Goal: Task Accomplishment & Management: Manage account settings

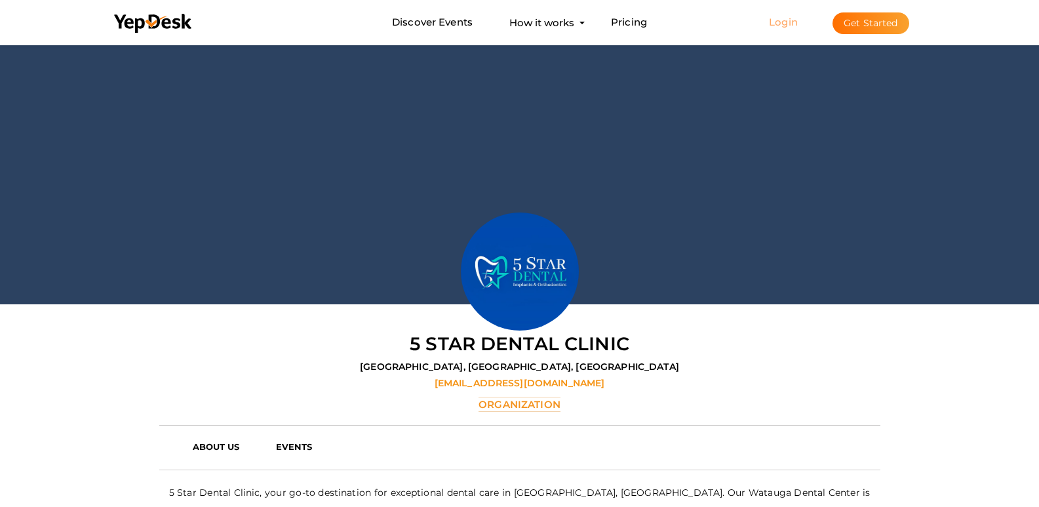
click at [798, 18] on link "Login" at bounding box center [783, 22] width 29 height 12
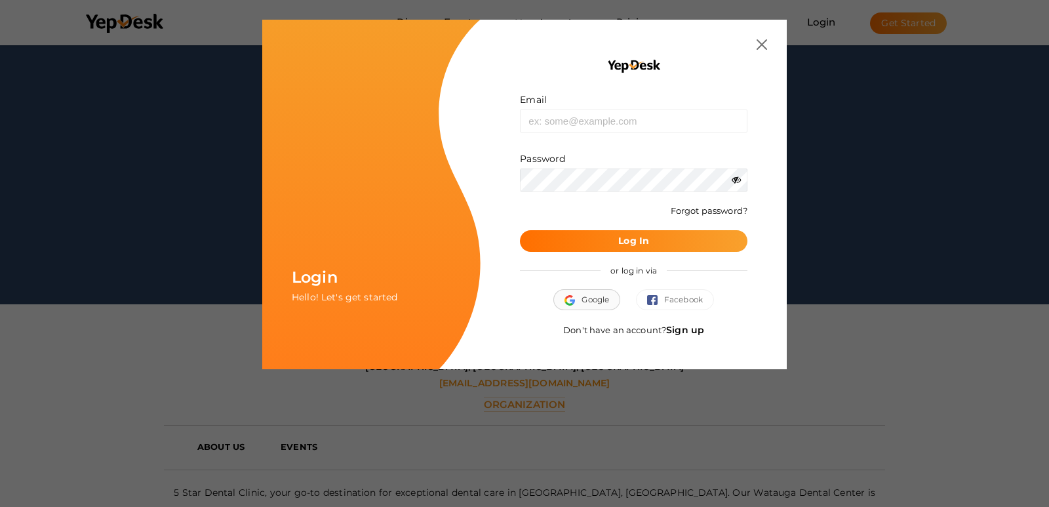
click at [595, 304] on button "Google" at bounding box center [586, 299] width 67 height 21
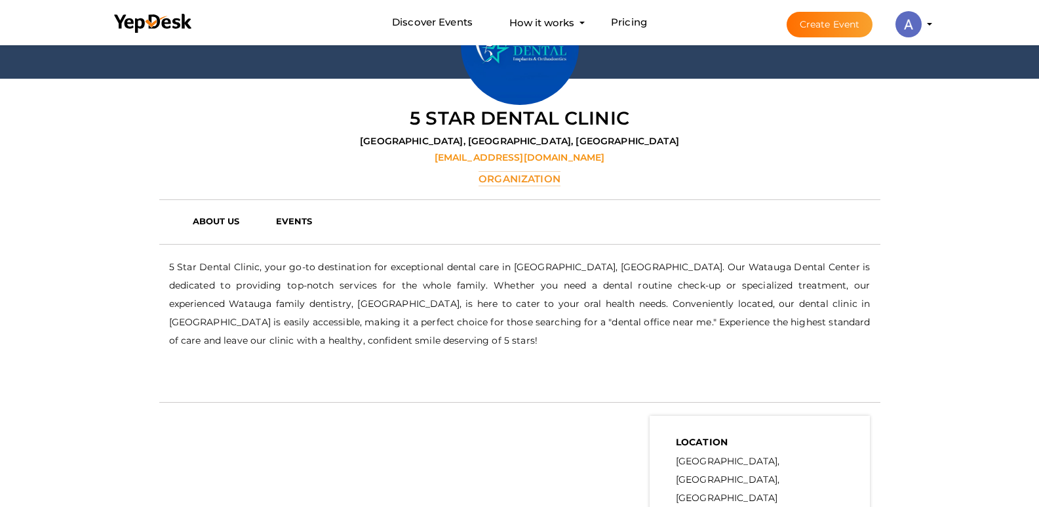
scroll to position [131, 0]
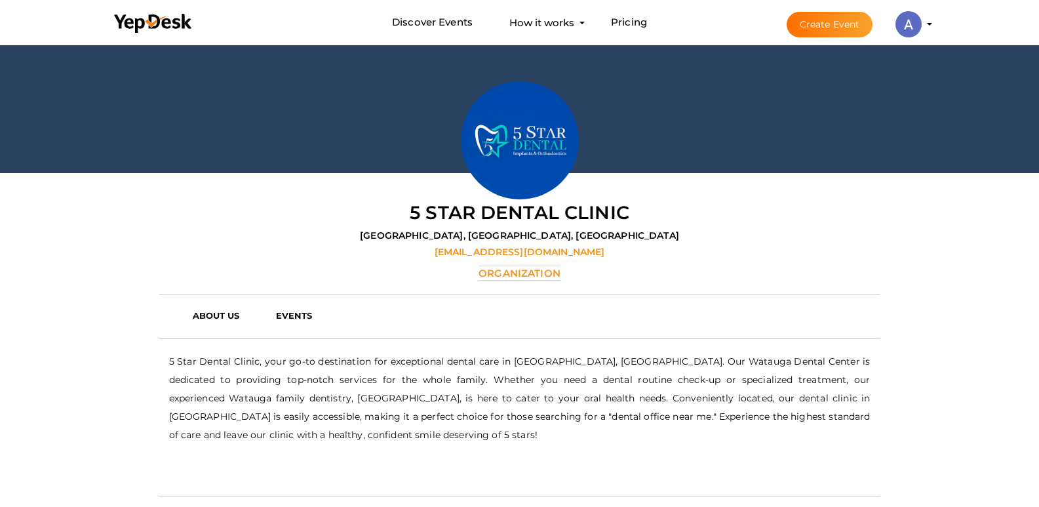
click at [922, 26] on img at bounding box center [909, 24] width 26 height 26
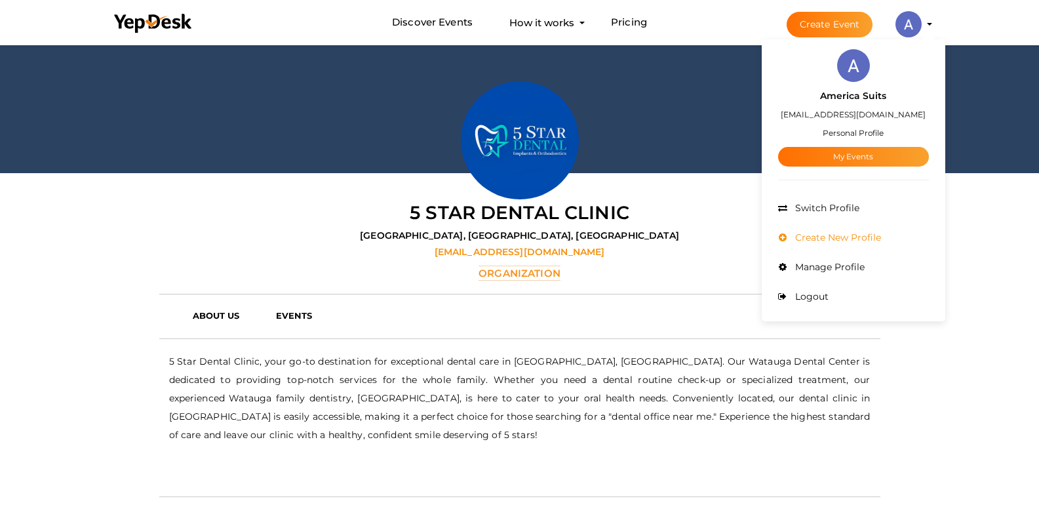
click at [874, 238] on span "Create New Profile" at bounding box center [836, 237] width 89 height 12
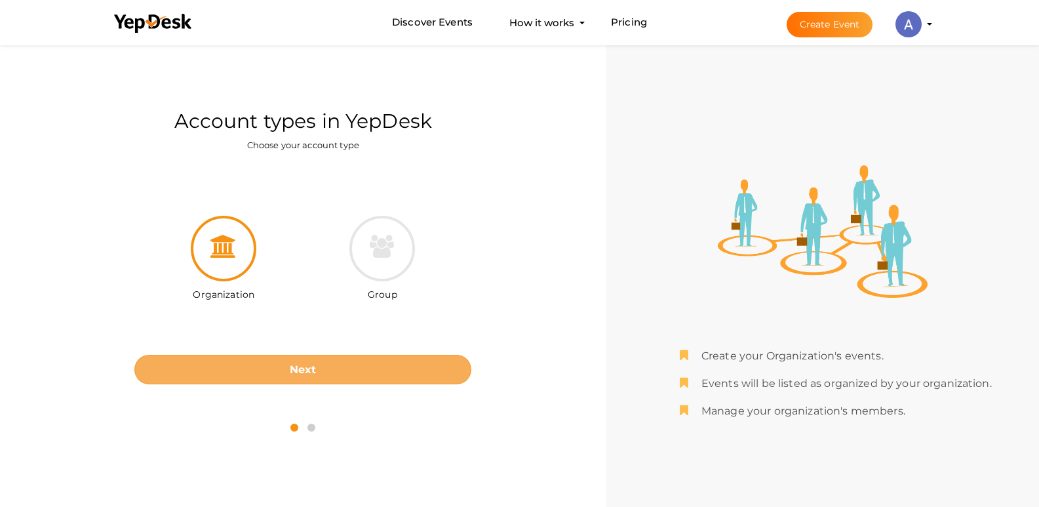
click at [317, 366] on button "Next" at bounding box center [302, 370] width 337 height 30
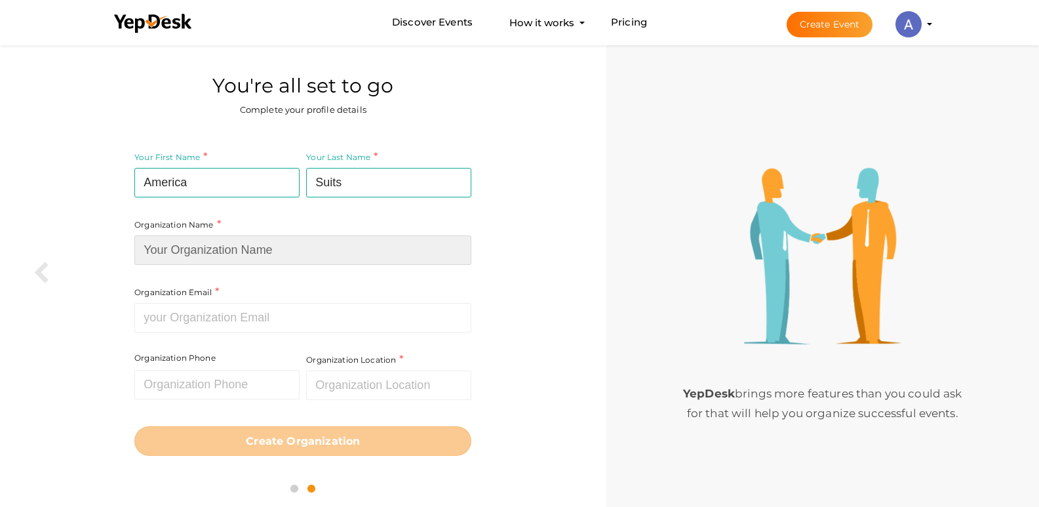
click at [197, 260] on input at bounding box center [302, 250] width 337 height 30
type input "America Suits"
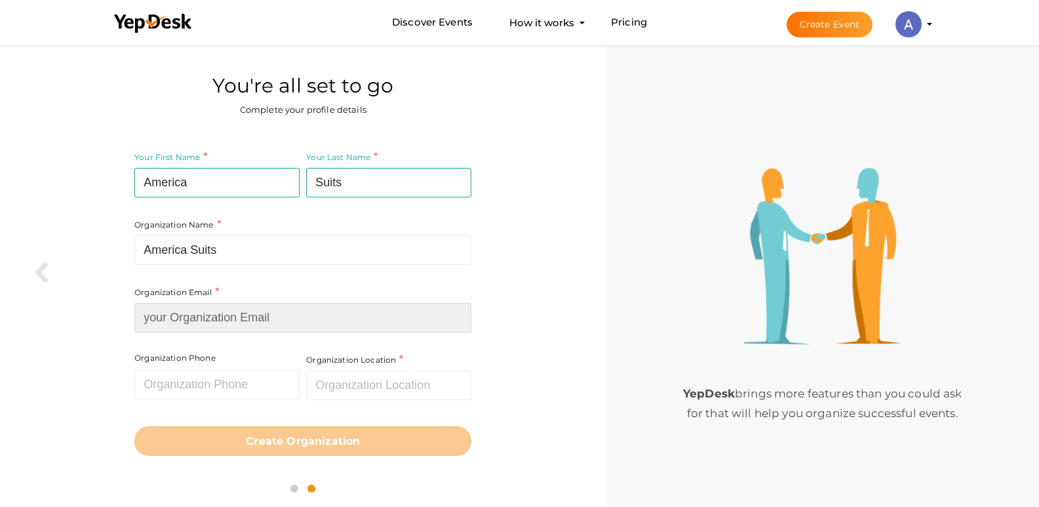
type input "[EMAIL_ADDRESS][DOMAIN_NAME]"
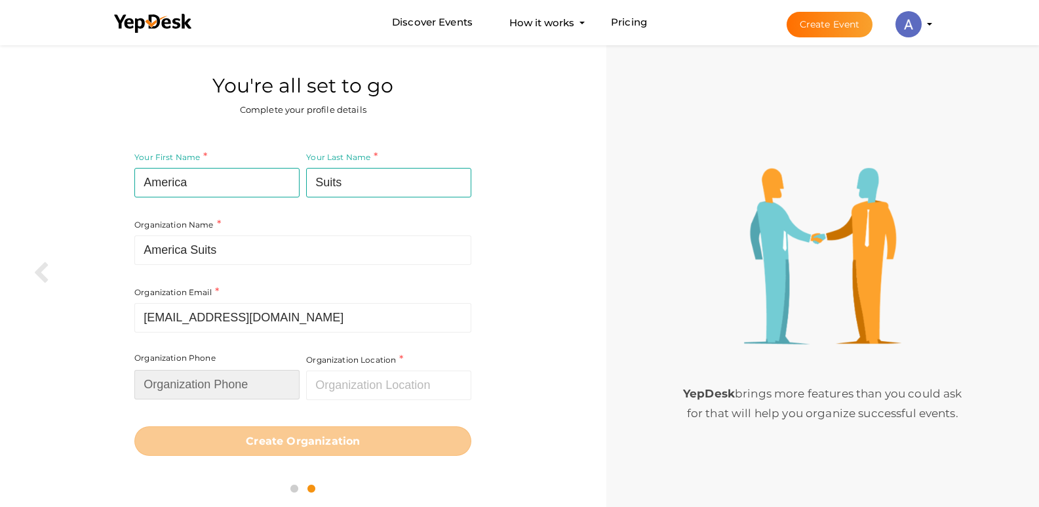
type input "18186502696"
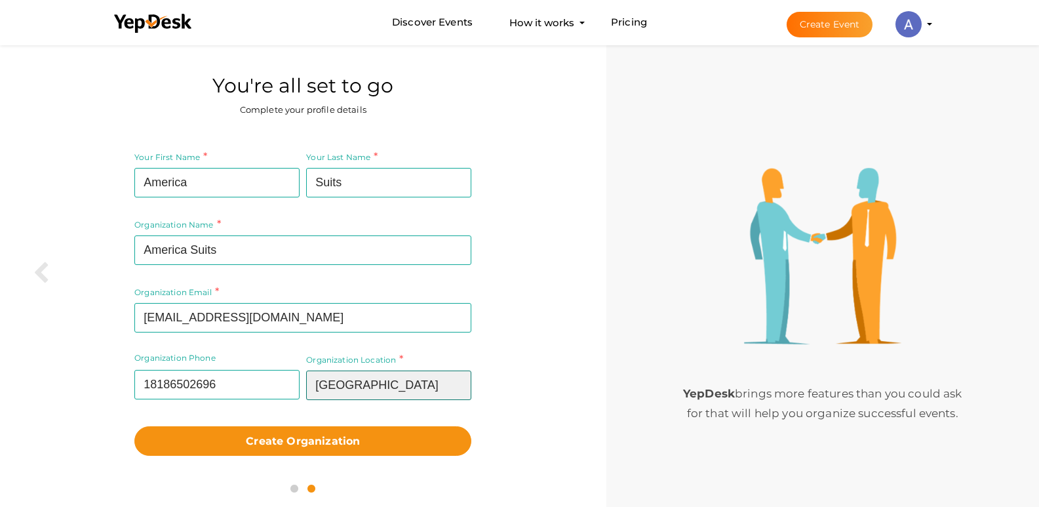
click at [381, 378] on div "Organization Location Pakistan Required." at bounding box center [388, 376] width 165 height 48
type input "[GEOGRAPHIC_DATA]"
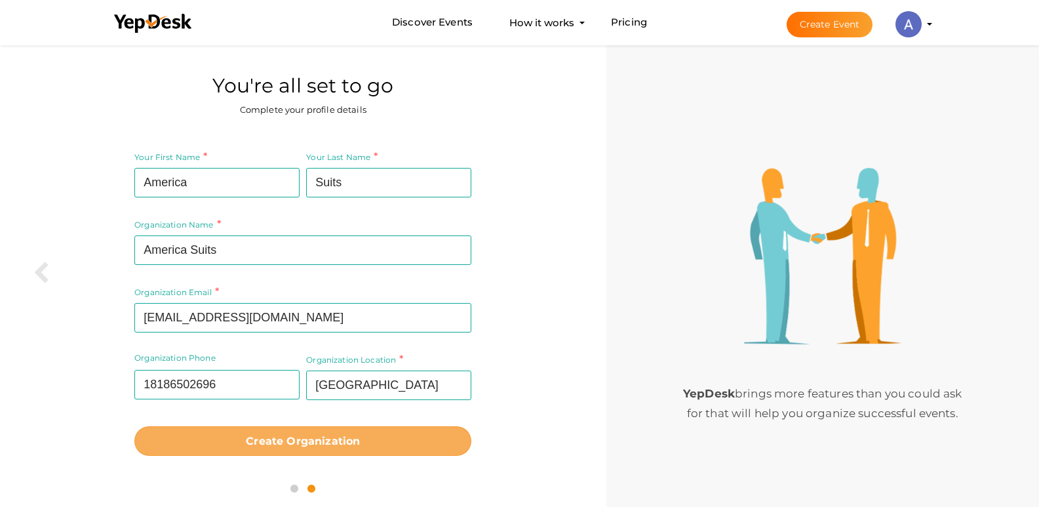
click at [298, 439] on b "Create Organization" at bounding box center [303, 441] width 114 height 12
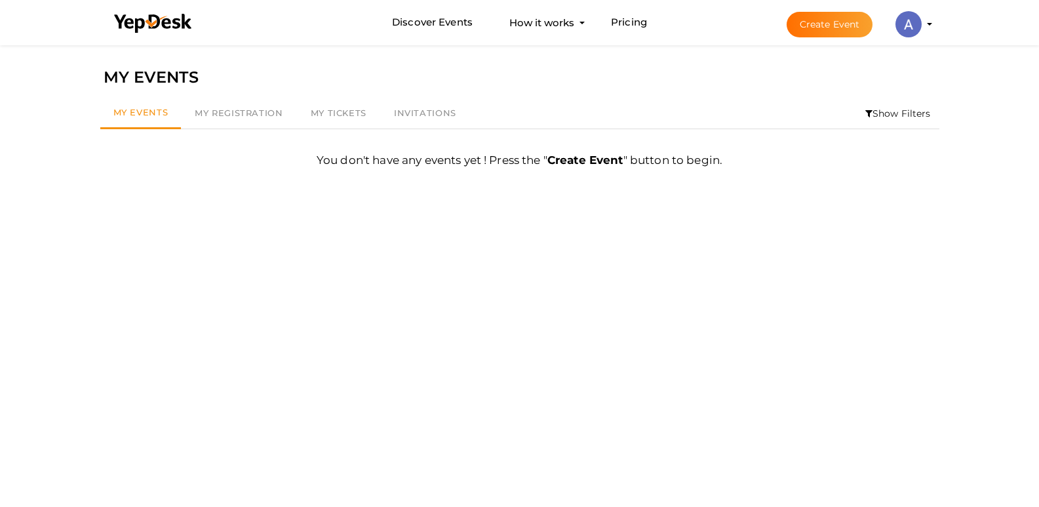
click at [922, 30] on img at bounding box center [909, 24] width 26 height 26
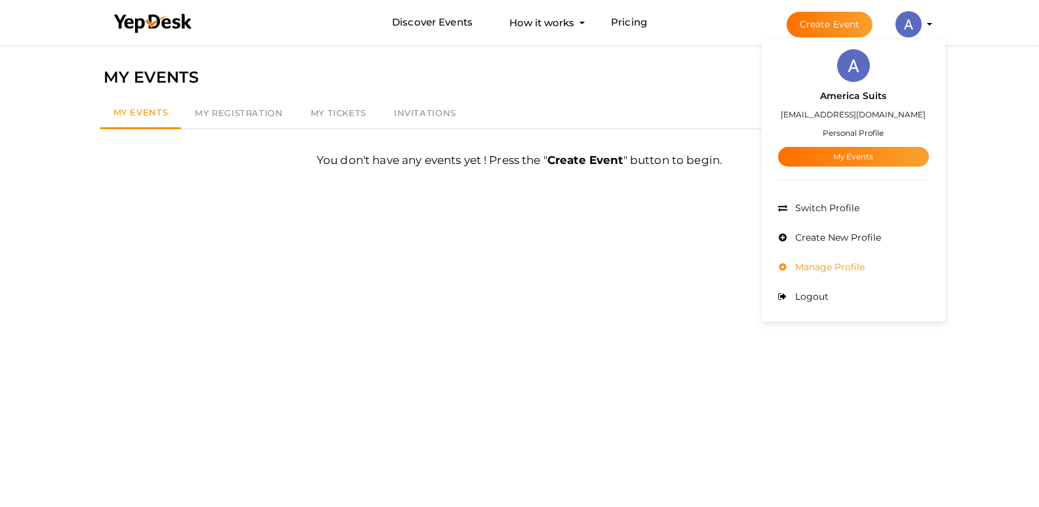
click at [860, 262] on span "Manage Profile" at bounding box center [828, 267] width 73 height 12
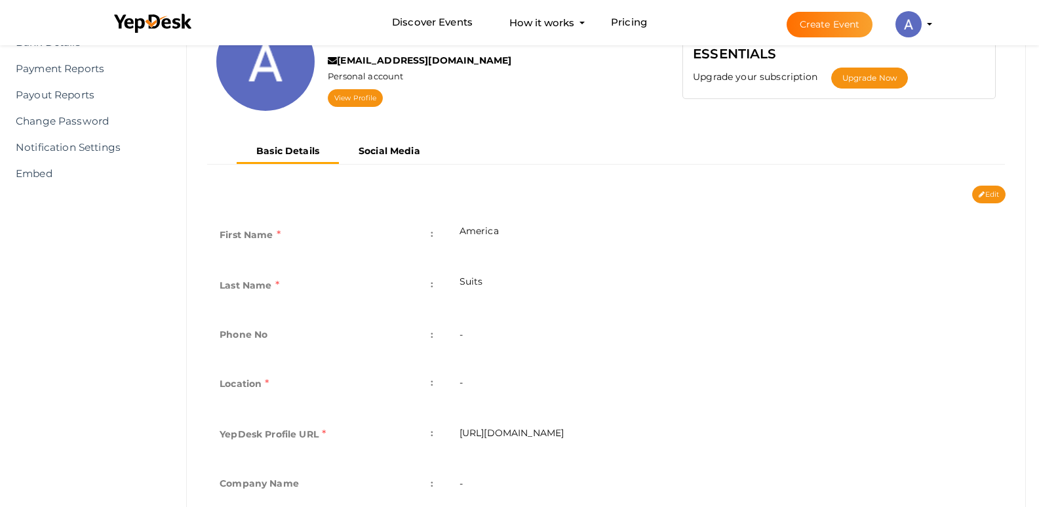
scroll to position [66, 0]
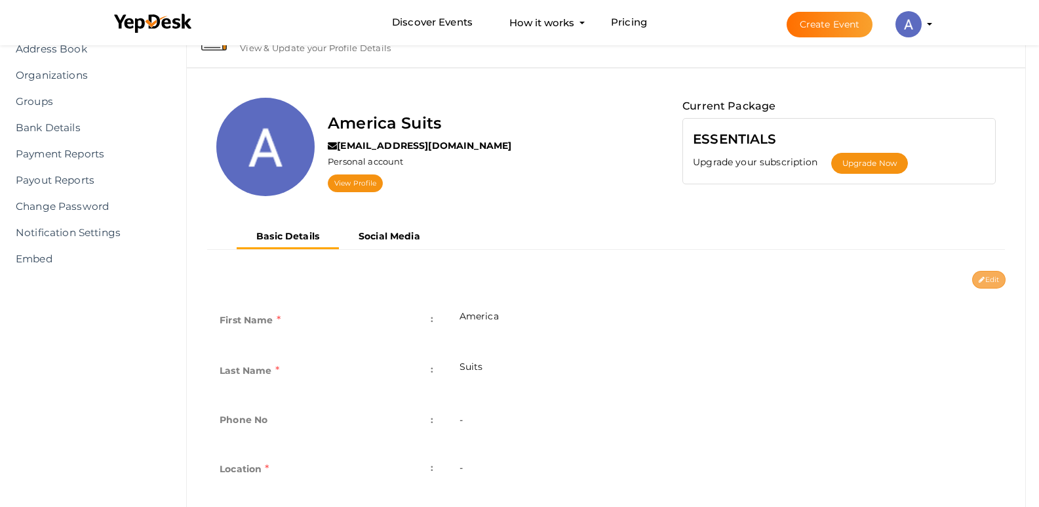
click at [991, 279] on button "Edit" at bounding box center [989, 280] width 33 height 18
type input "America"
type input "Suits"
type input "americasuits"
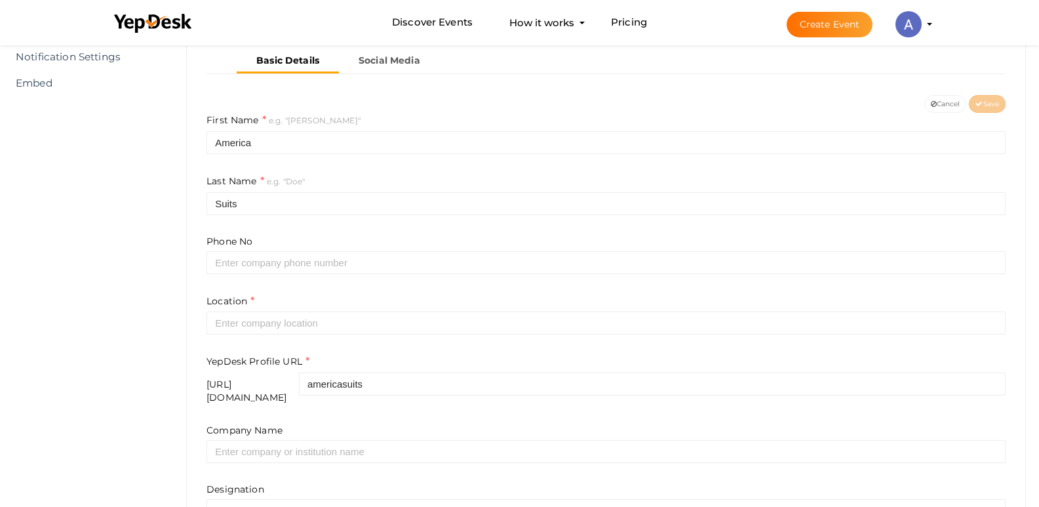
scroll to position [262, 0]
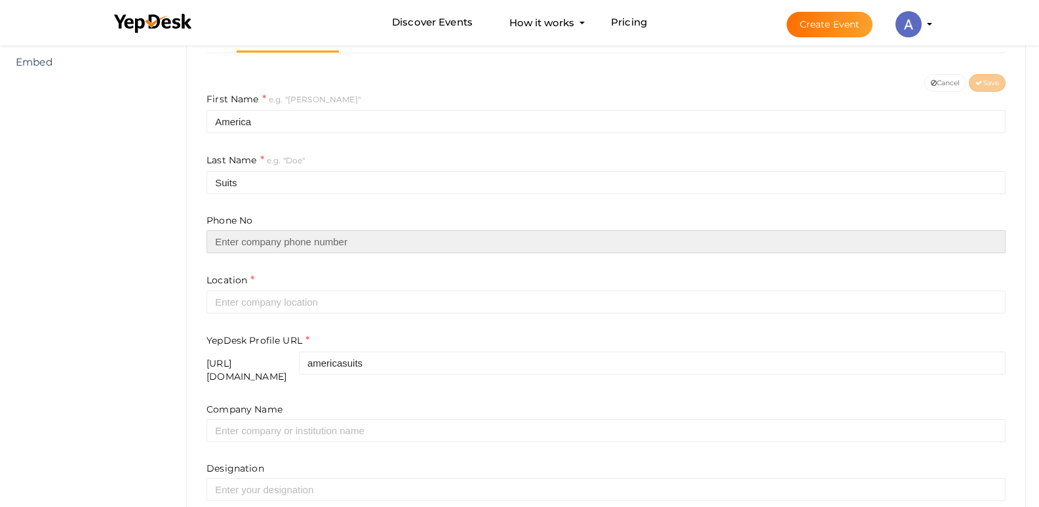
click at [283, 241] on input "text" at bounding box center [606, 241] width 799 height 23
type input "18186502696"
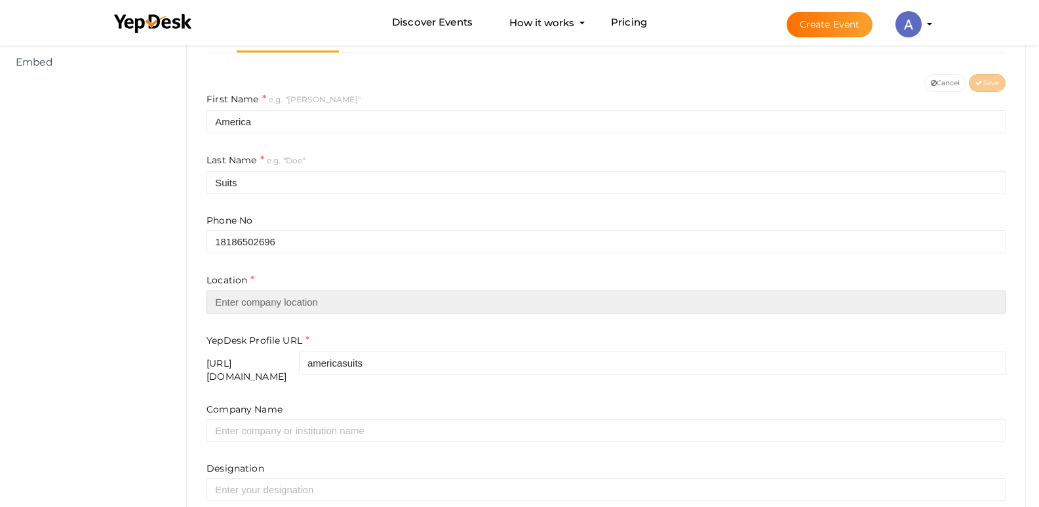
type input "Pakistan"
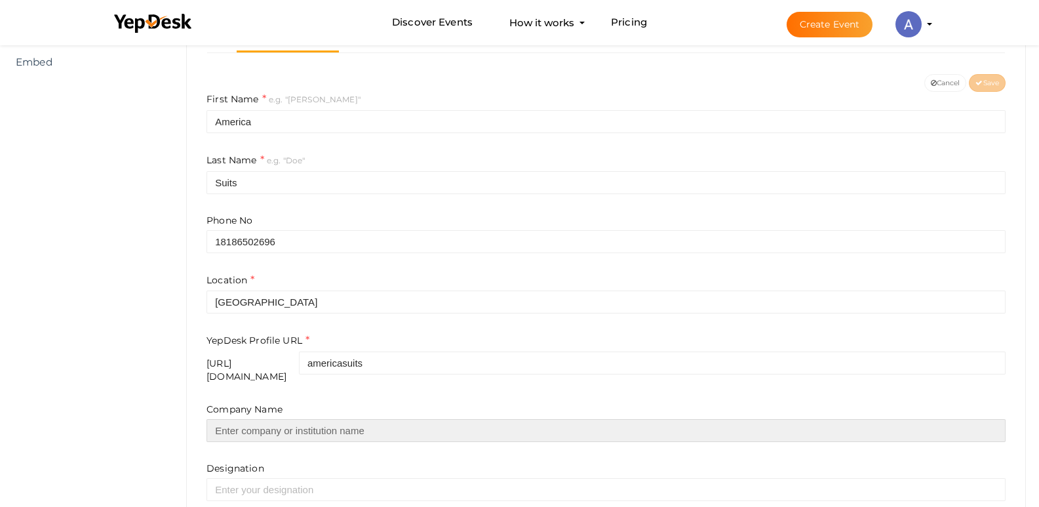
type input "America Suits"
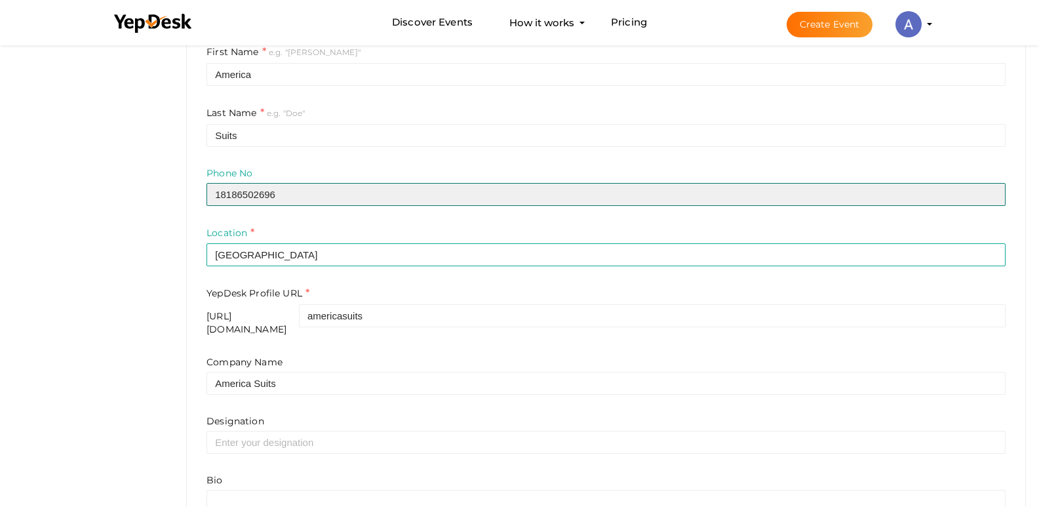
scroll to position [328, 0]
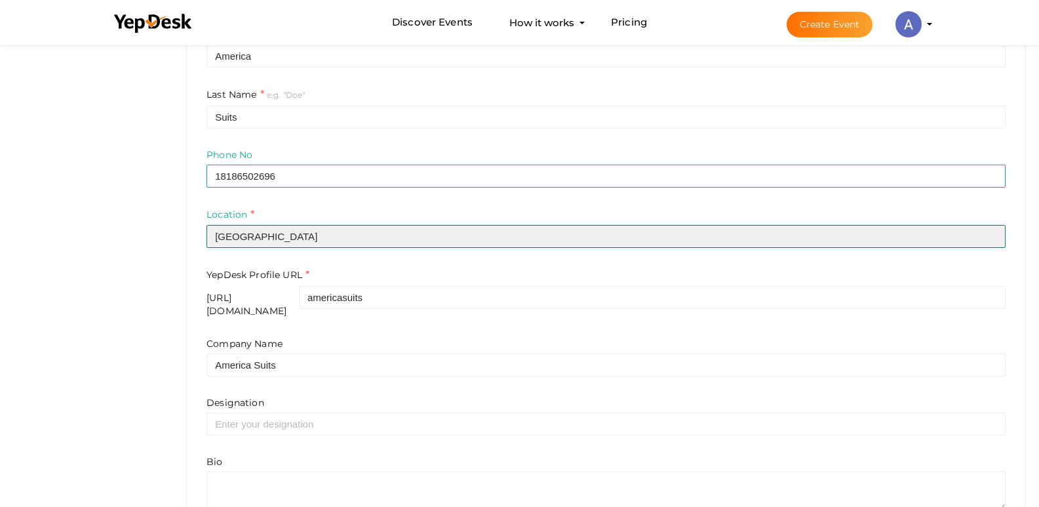
click at [270, 243] on input "Pakistan" at bounding box center [606, 236] width 799 height 23
type input "[GEOGRAPHIC_DATA]"
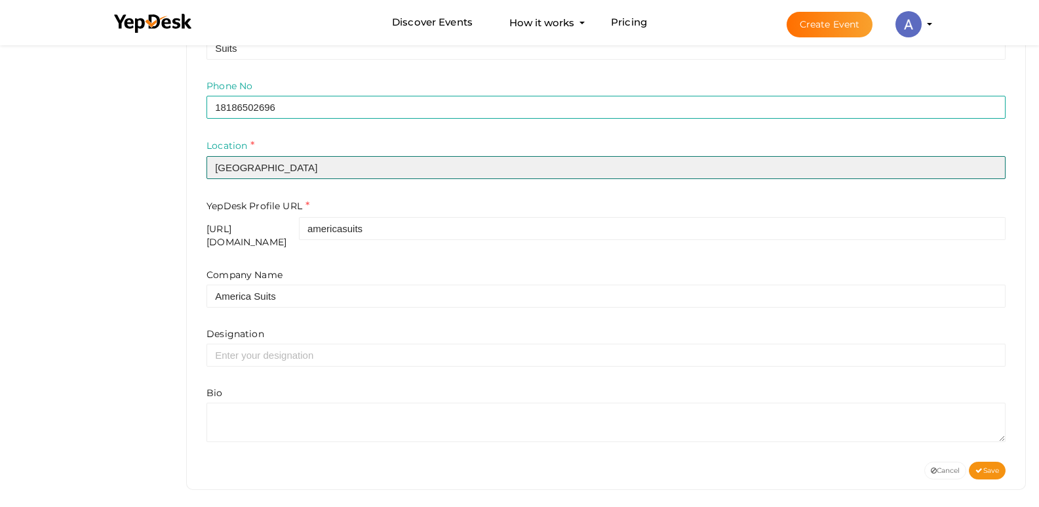
scroll to position [397, 0]
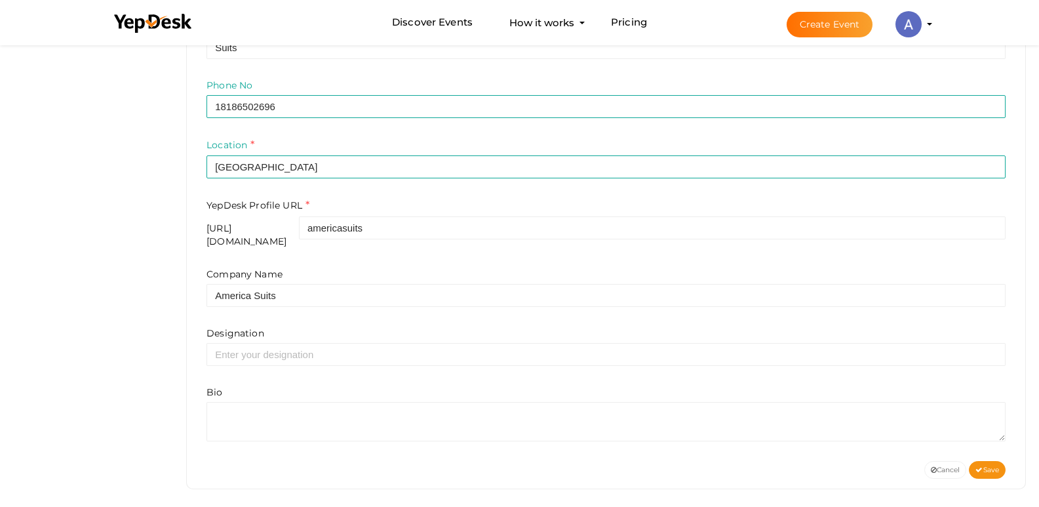
click at [258, 361] on div "Company Name America Suits Designation Bio" at bounding box center [606, 355] width 799 height 174
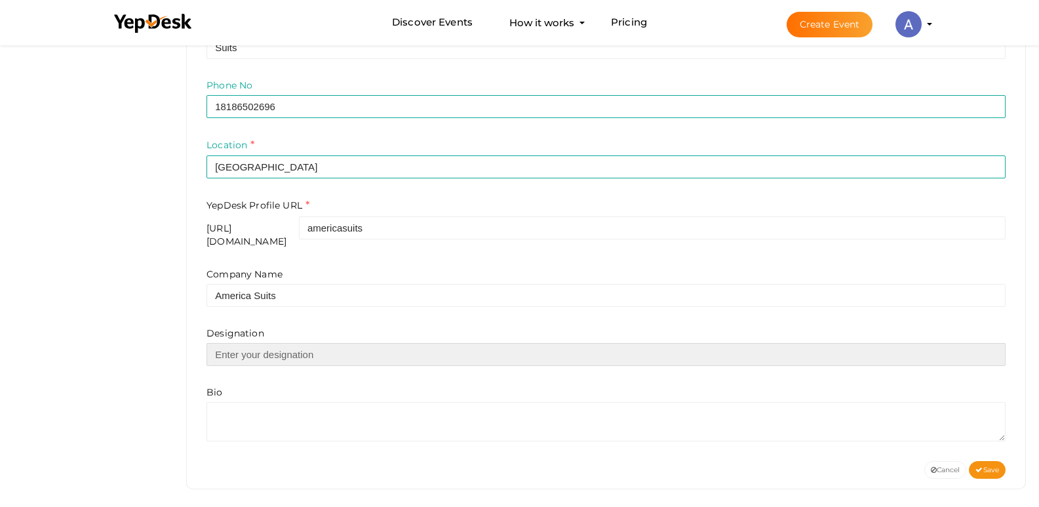
click at [268, 348] on input "text" at bounding box center [606, 354] width 799 height 23
type input "Co-Founder"
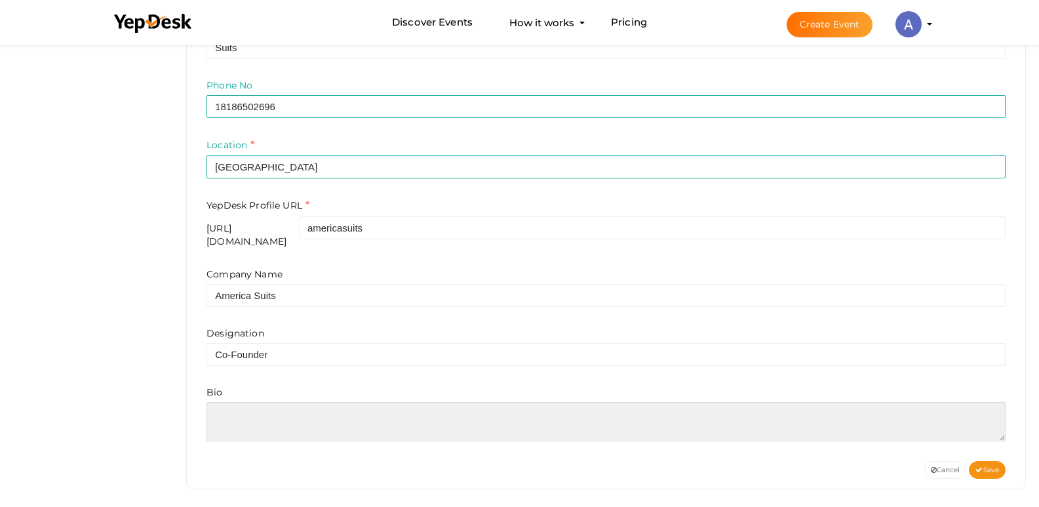
drag, startPoint x: 227, startPoint y: 416, endPoint x: 226, endPoint y: 388, distance: 28.2
click at [226, 416] on textarea at bounding box center [606, 421] width 799 height 39
paste textarea "America Suits celebrates pop nostalgia with the Taylor Swift Junior Jewels Shir…"
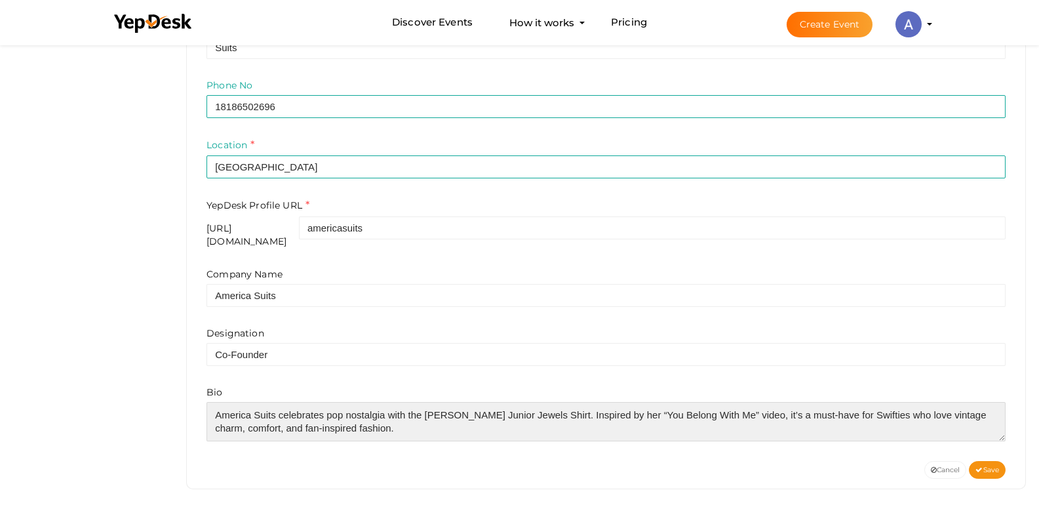
drag, startPoint x: 424, startPoint y: 406, endPoint x: 561, endPoint y: 405, distance: 137.1
click at [561, 405] on textarea at bounding box center [606, 421] width 799 height 39
paste textarea "<a href="https://americasuits.com/blog/taylor-swift-junior-jewels-shirt">taylor…"
type textarea "America Suits celebrates pop nostalgia with the <a href="[URL][DOMAIN_NAME][PER…"
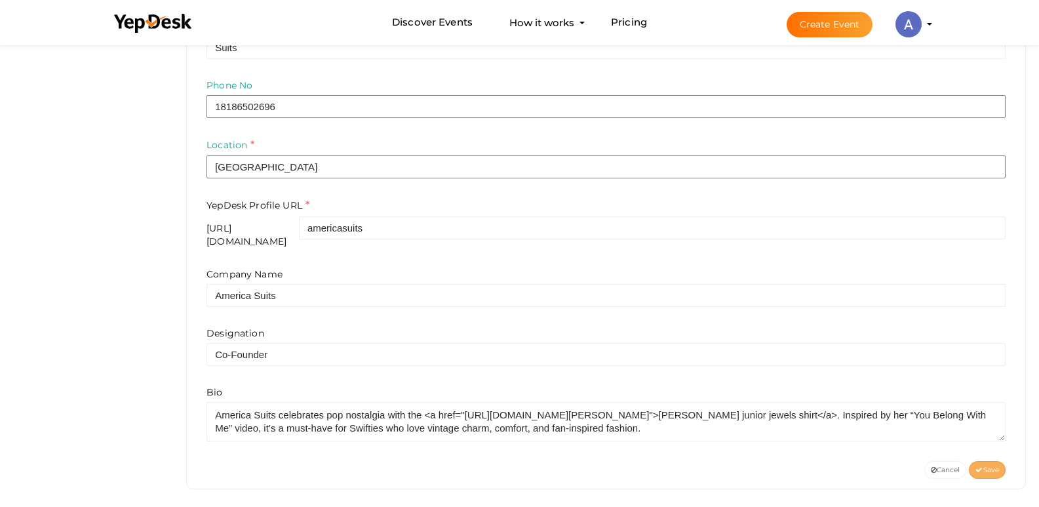
click at [994, 466] on span "Save" at bounding box center [988, 470] width 24 height 9
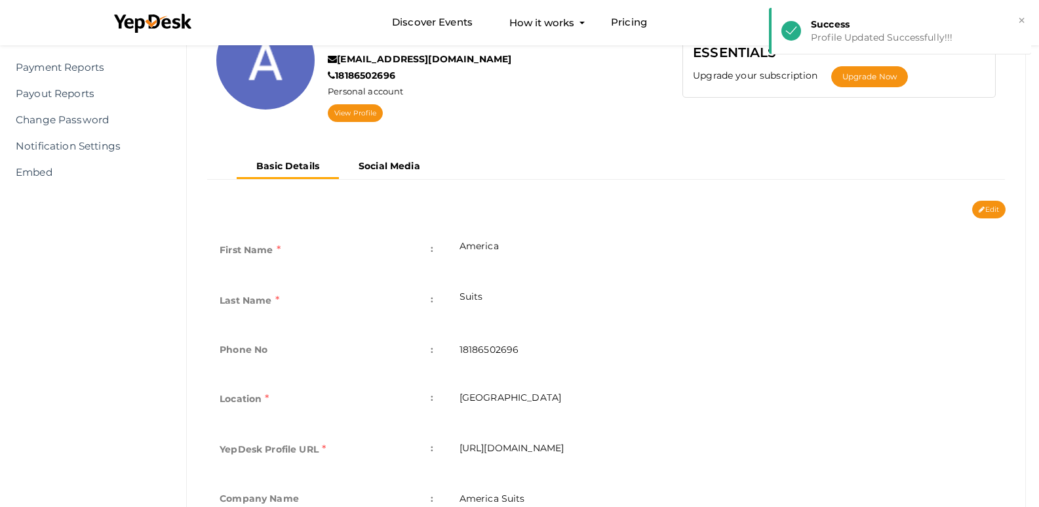
scroll to position [0, 0]
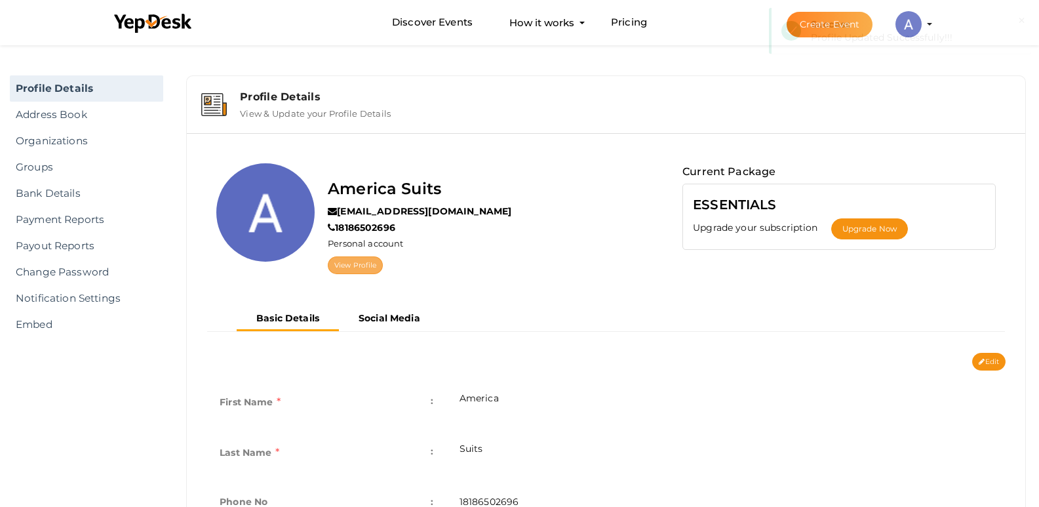
click at [365, 263] on link "View Profile" at bounding box center [355, 265] width 55 height 18
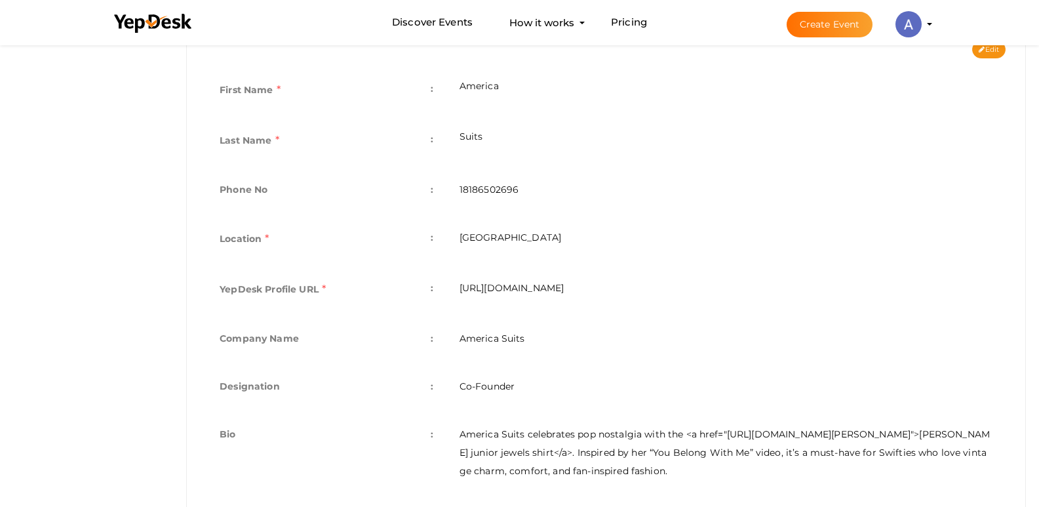
scroll to position [349, 0]
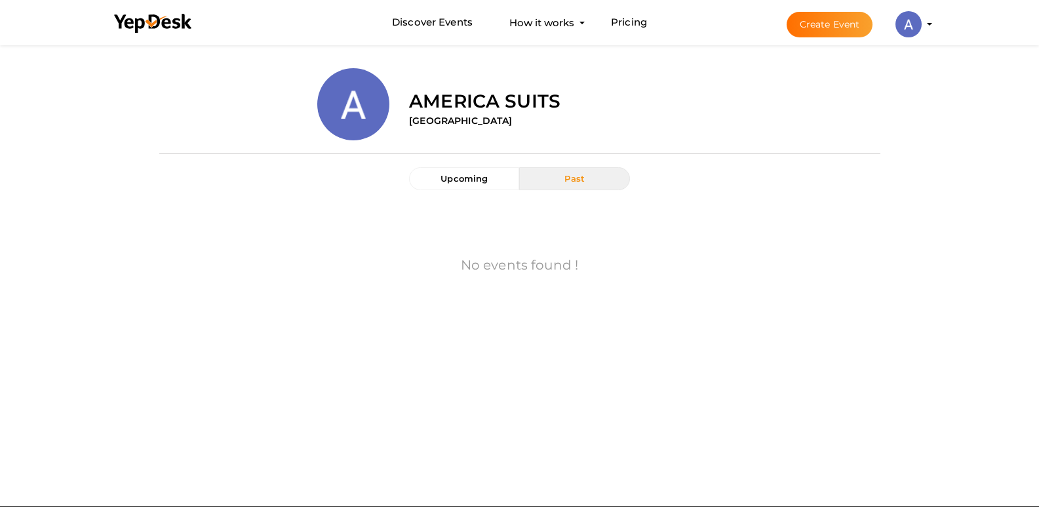
click at [559, 176] on button "Past" at bounding box center [574, 178] width 110 height 23
click at [468, 183] on span "Upcoming" at bounding box center [464, 178] width 47 height 10
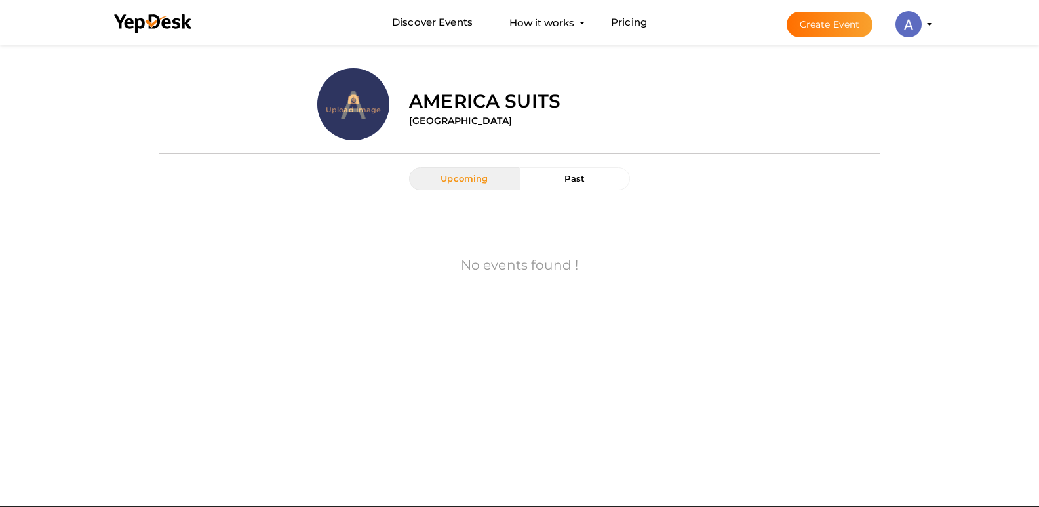
click at [350, 100] on input "file" at bounding box center [353, 130] width 72 height 72
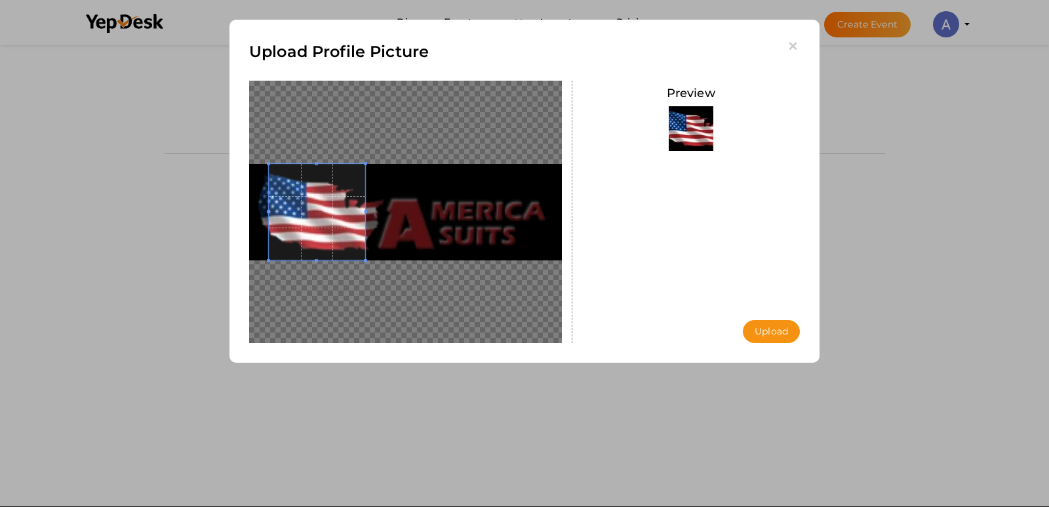
drag, startPoint x: 441, startPoint y: 212, endPoint x: 342, endPoint y: 211, distance: 98.4
click at [342, 211] on span at bounding box center [317, 212] width 96 height 96
click at [769, 331] on button "Upload" at bounding box center [771, 331] width 57 height 23
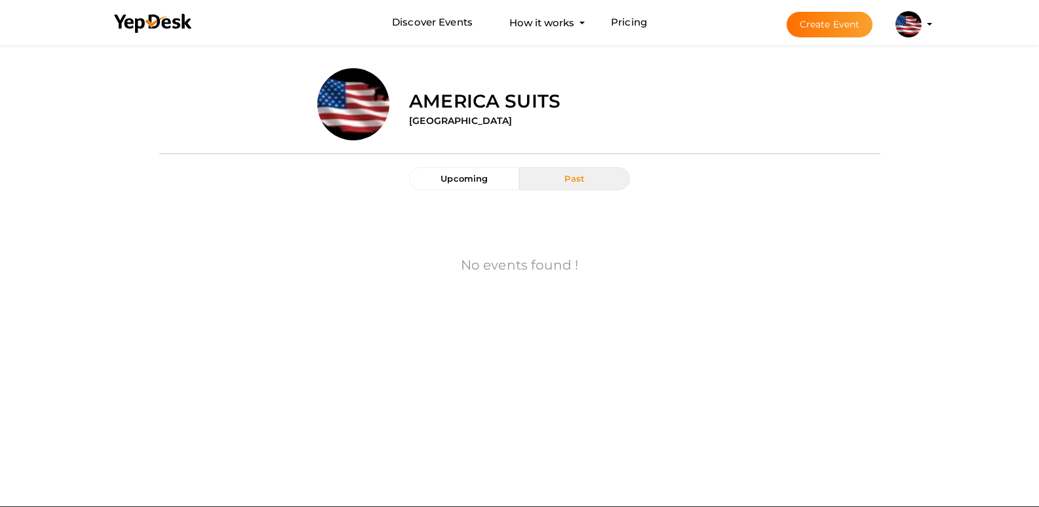
drag, startPoint x: 944, startPoint y: 23, endPoint x: 942, endPoint y: 30, distance: 6.8
click at [922, 23] on img at bounding box center [909, 24] width 26 height 26
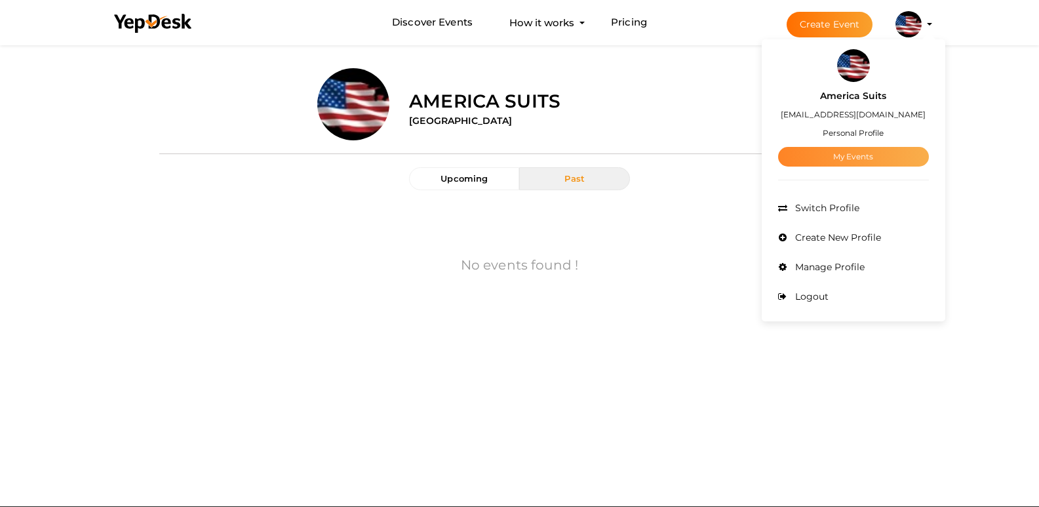
click at [904, 152] on link "My Events" at bounding box center [853, 157] width 151 height 20
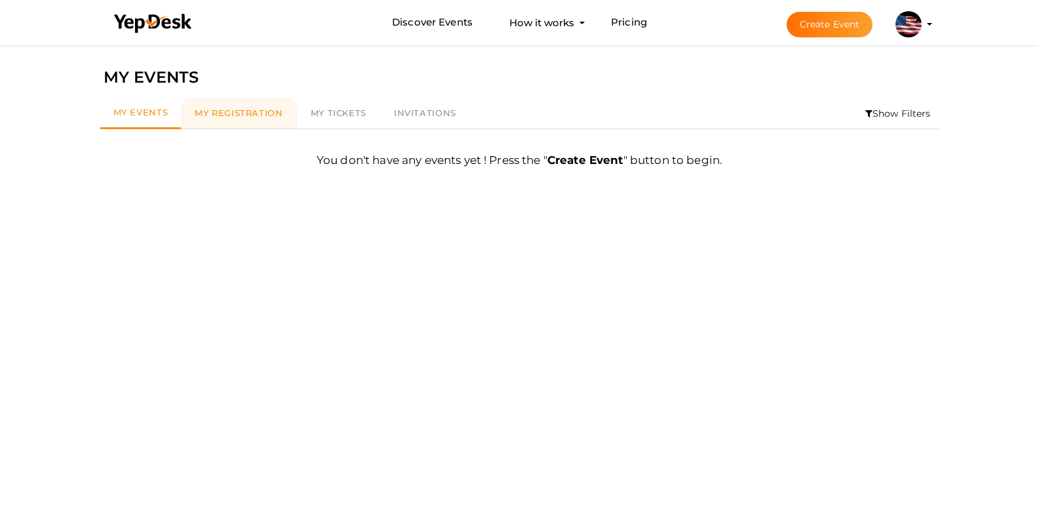
click at [207, 111] on span "My Registration" at bounding box center [239, 113] width 88 height 10
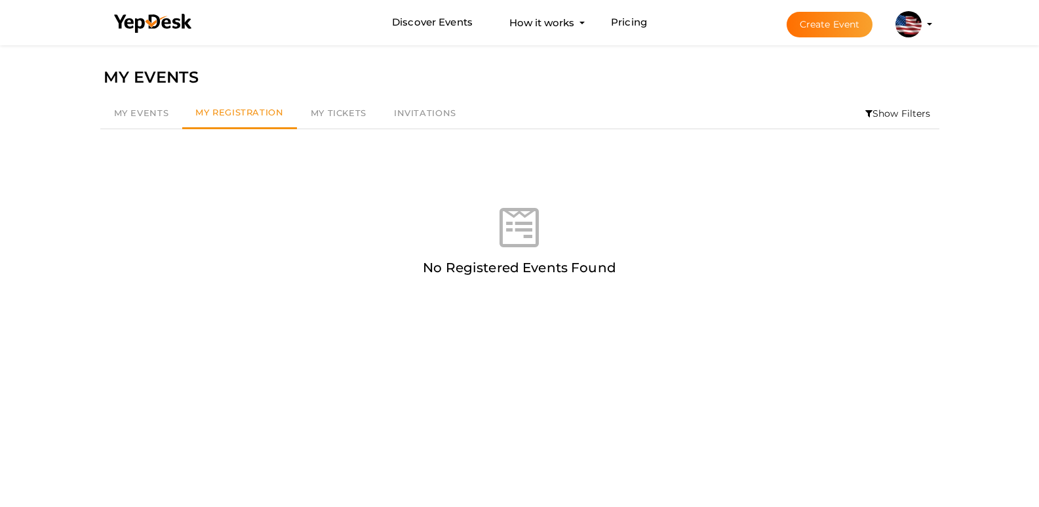
click at [874, 13] on button "Create Event" at bounding box center [830, 25] width 87 height 26
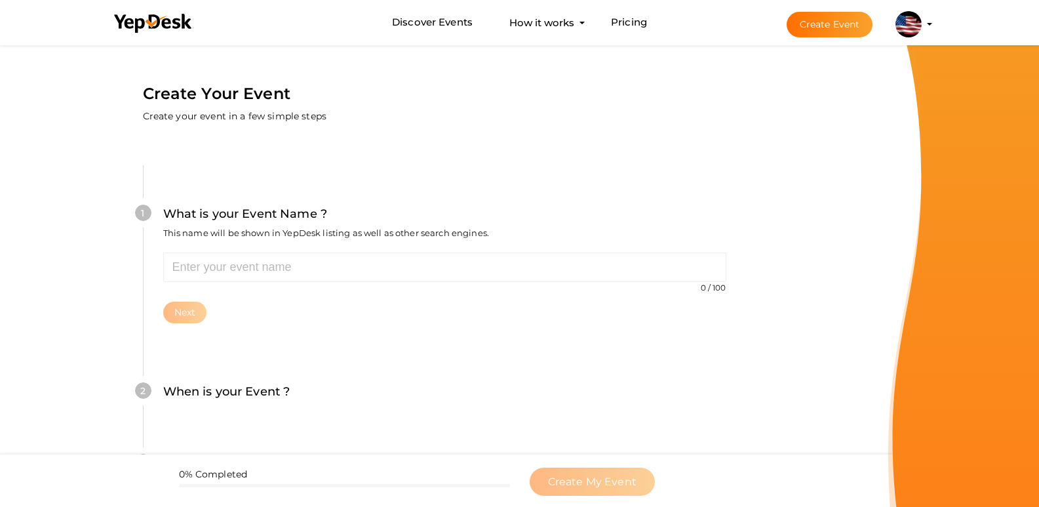
click at [922, 20] on img at bounding box center [909, 24] width 26 height 26
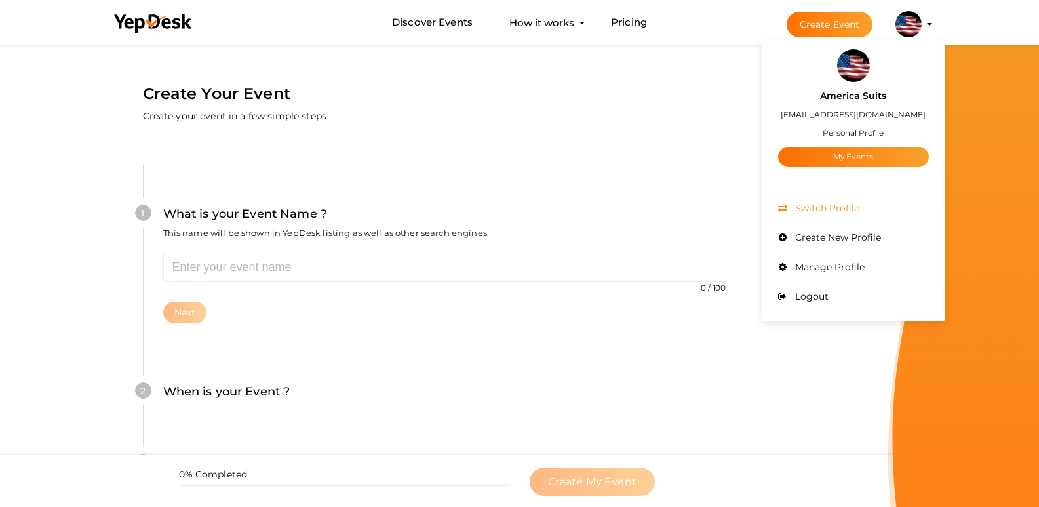
click at [860, 206] on span "Switch Profile" at bounding box center [826, 208] width 68 height 12
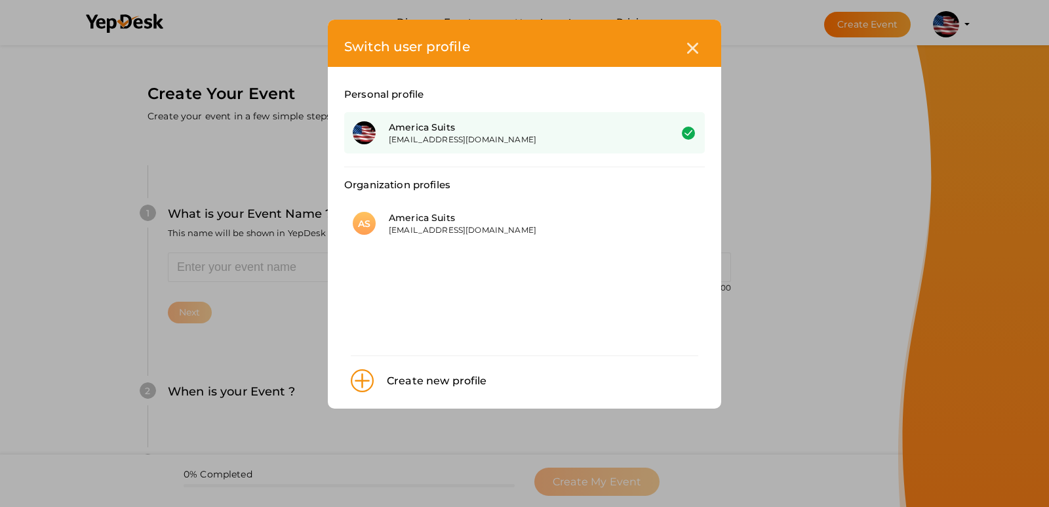
click at [502, 139] on div "[EMAIL_ADDRESS][DOMAIN_NAME]" at bounding box center [520, 139] width 262 height 11
click at [479, 137] on div "[EMAIL_ADDRESS][DOMAIN_NAME]" at bounding box center [520, 139] width 262 height 11
click at [416, 132] on div "America Suits" at bounding box center [520, 127] width 262 height 13
click at [439, 131] on div "America Suits" at bounding box center [520, 127] width 262 height 13
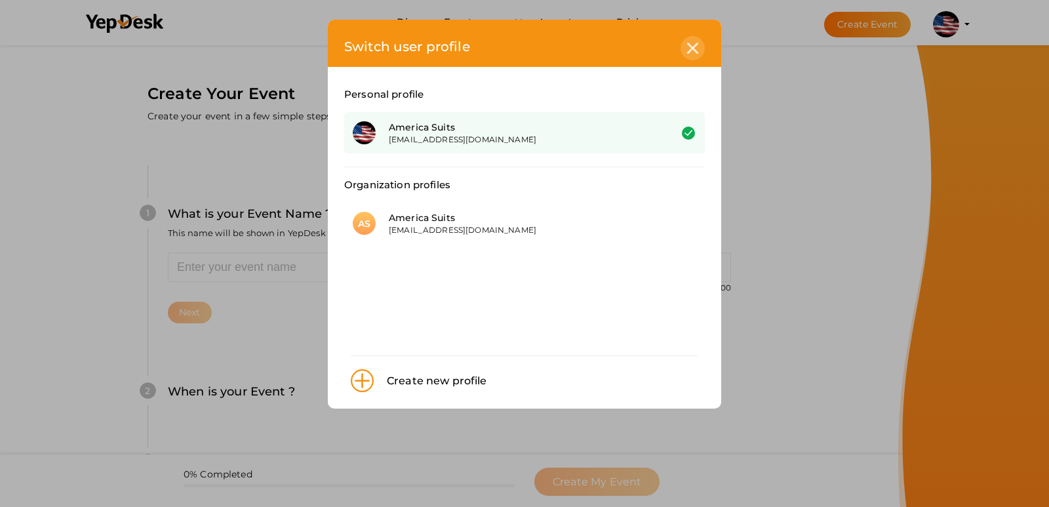
click at [691, 42] on div at bounding box center [693, 48] width 24 height 24
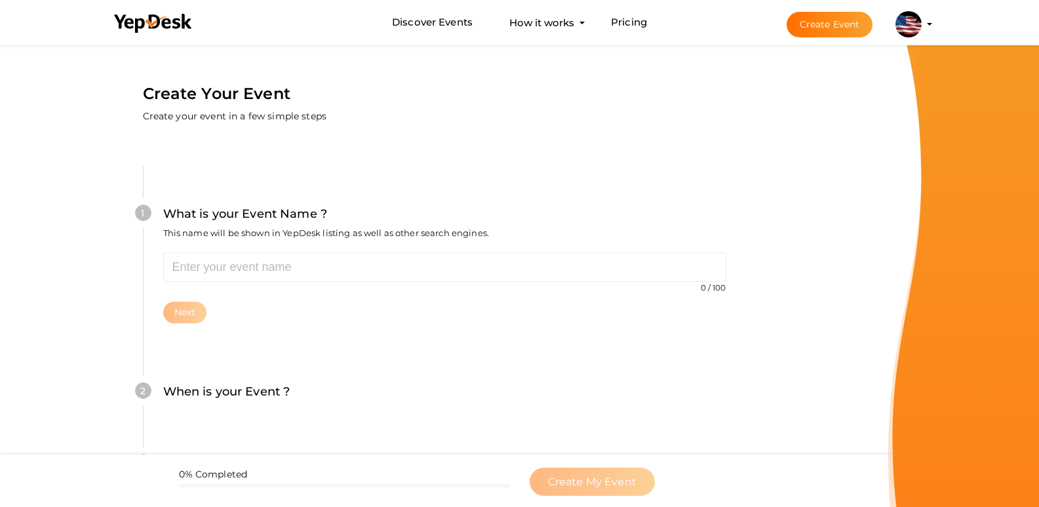
click at [922, 21] on img at bounding box center [909, 24] width 26 height 26
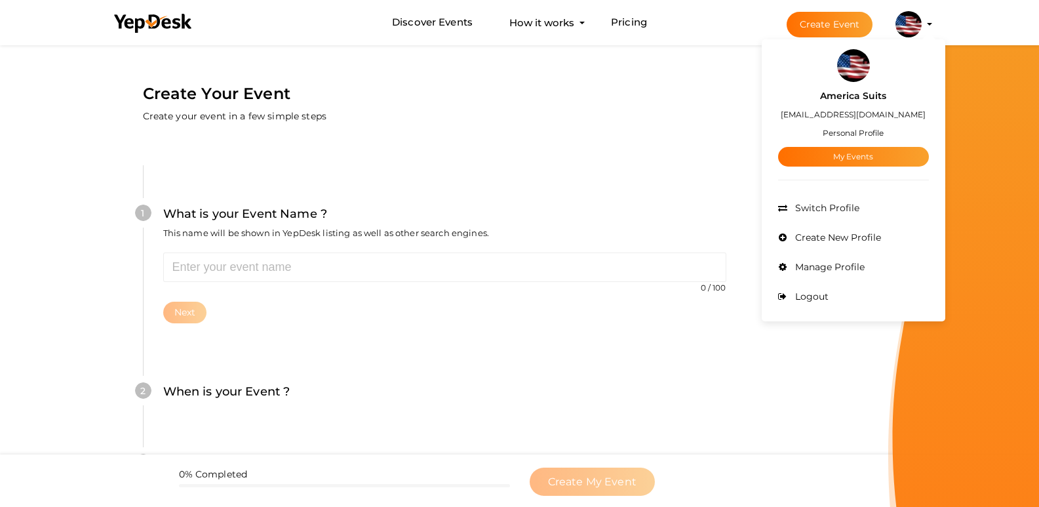
click at [880, 124] on div "America Suits americasuits07@gmail.com Personal Profile My Events" at bounding box center [853, 124] width 151 height 85
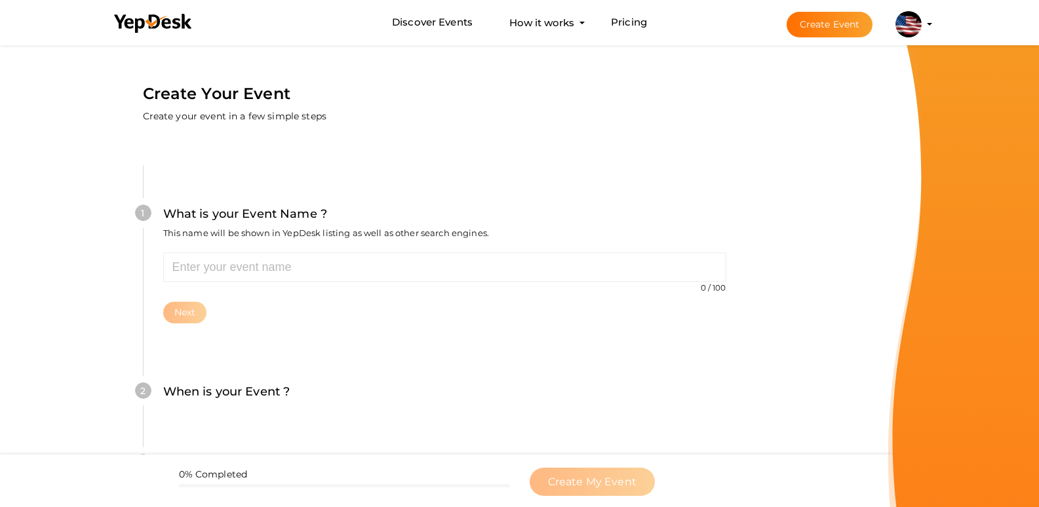
click at [922, 30] on img at bounding box center [909, 24] width 26 height 26
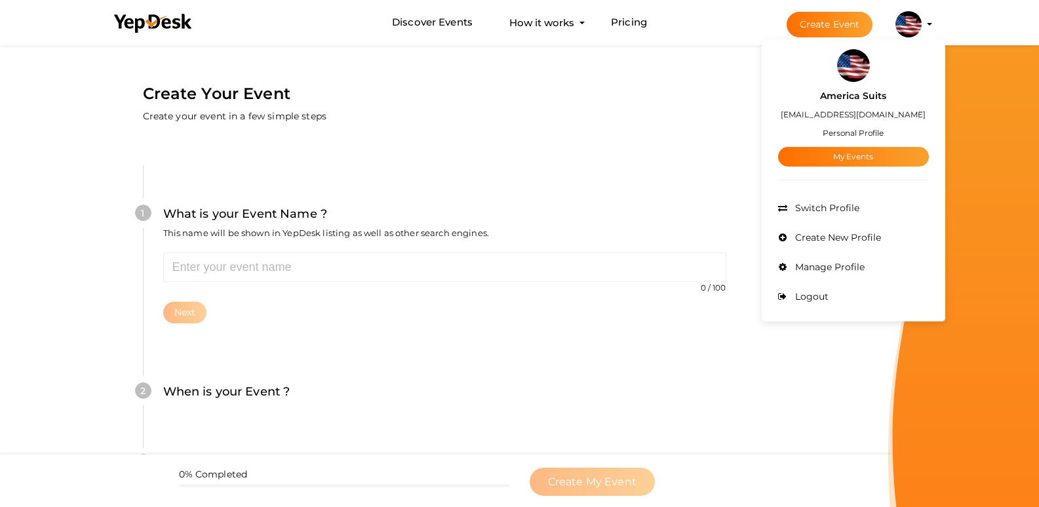
click at [887, 101] on label "America Suits" at bounding box center [853, 96] width 66 height 15
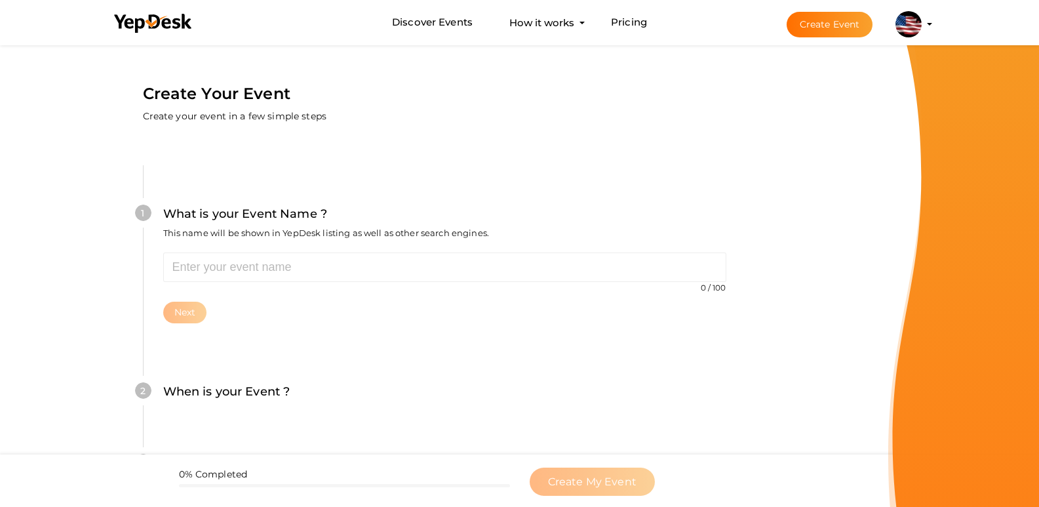
click at [922, 25] on img at bounding box center [909, 24] width 26 height 26
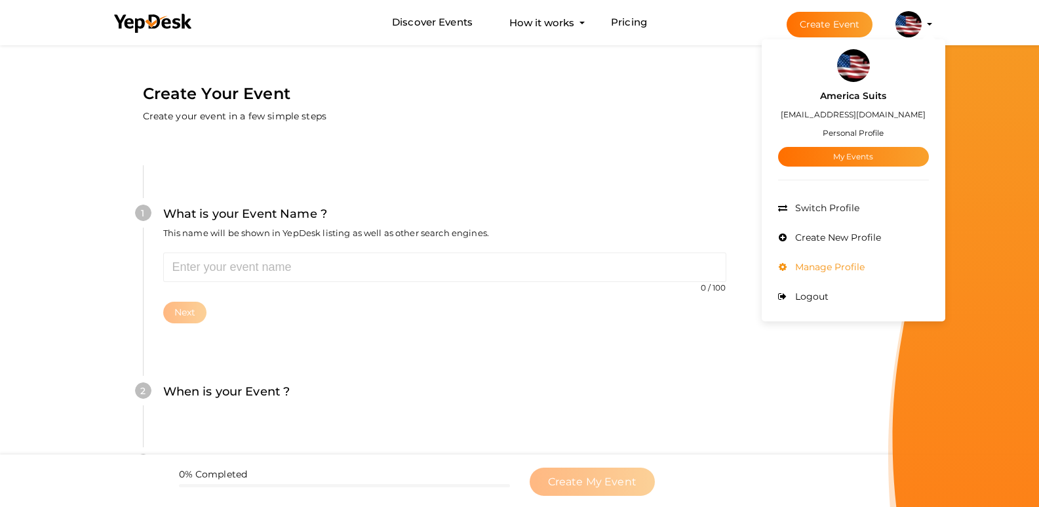
click at [852, 272] on span "Manage Profile" at bounding box center [828, 267] width 73 height 12
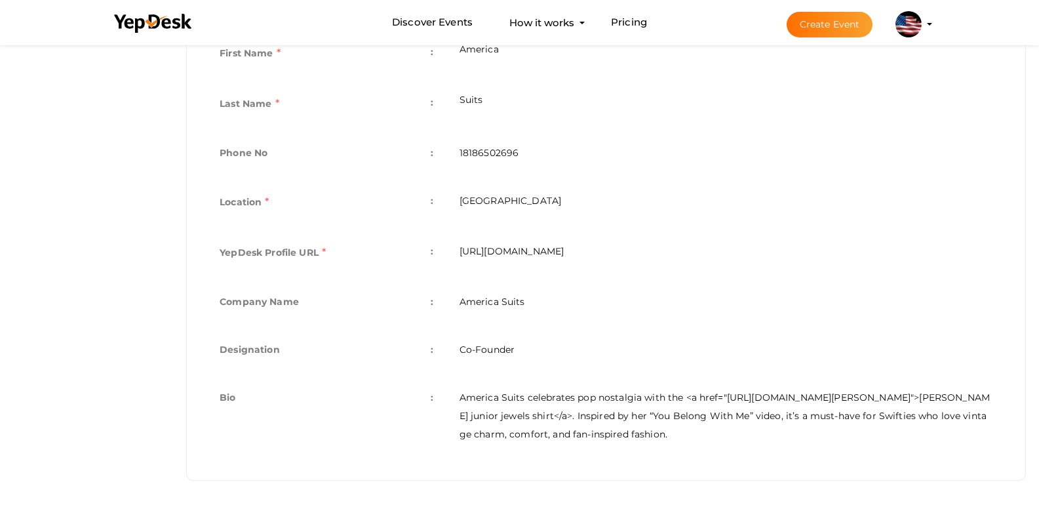
scroll to position [283, 0]
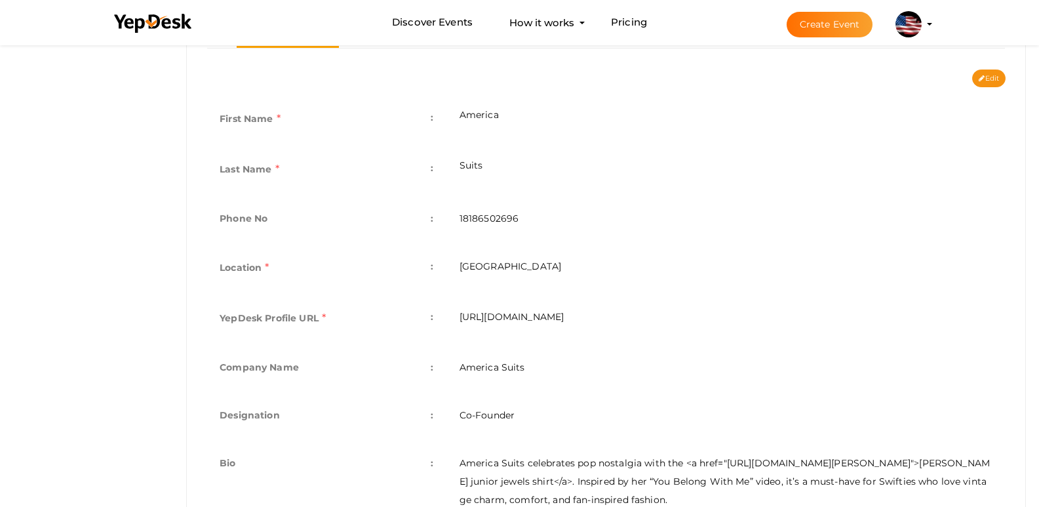
drag, startPoint x: 690, startPoint y: 314, endPoint x: 454, endPoint y: 318, distance: 235.5
click at [454, 318] on td "[URL][DOMAIN_NAME]" at bounding box center [726, 319] width 559 height 50
copy td "[URL][DOMAIN_NAME]"
click at [681, 295] on td "[URL][DOMAIN_NAME]" at bounding box center [726, 319] width 559 height 50
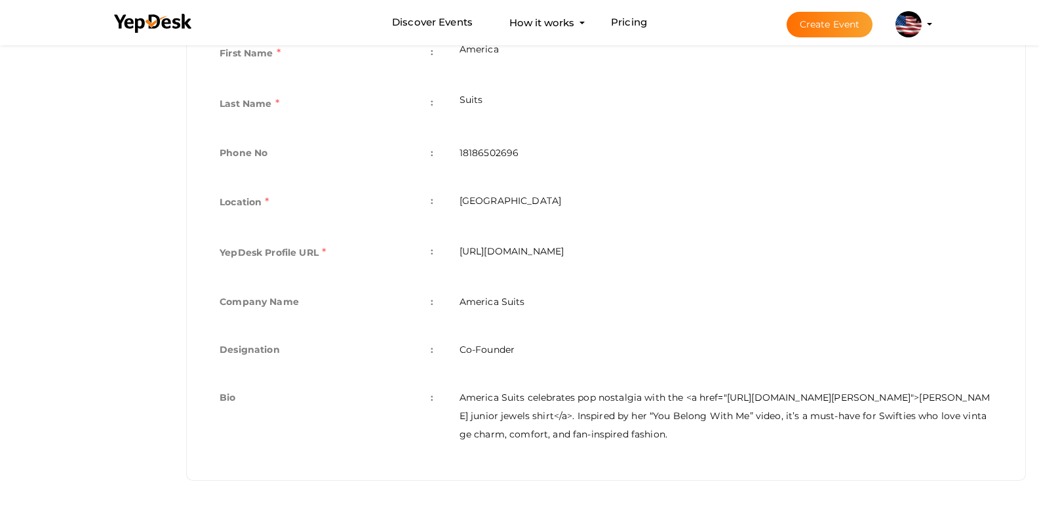
scroll to position [218, 0]
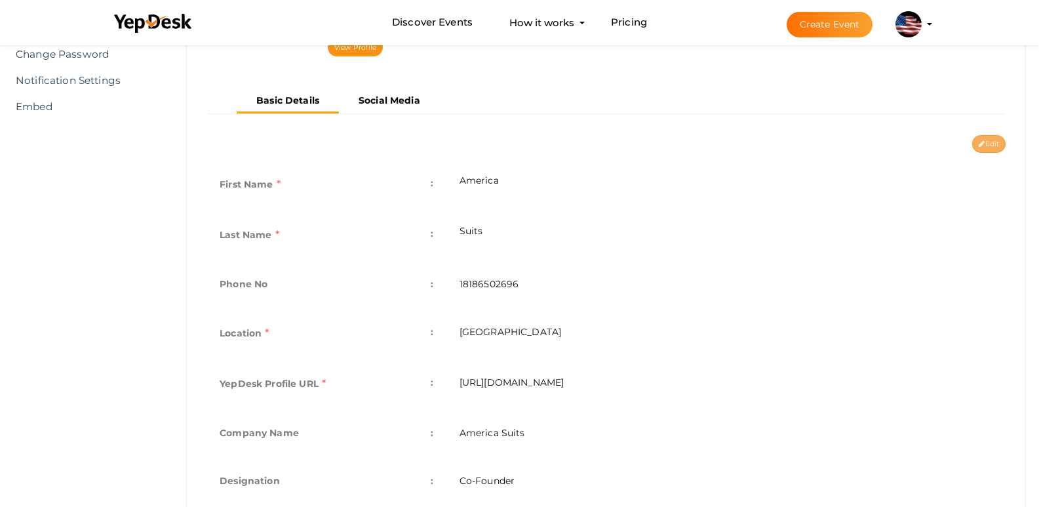
click at [992, 137] on button "Edit" at bounding box center [989, 144] width 33 height 18
type input "America"
type input "Suits"
type input "18186502696"
type input "[GEOGRAPHIC_DATA]"
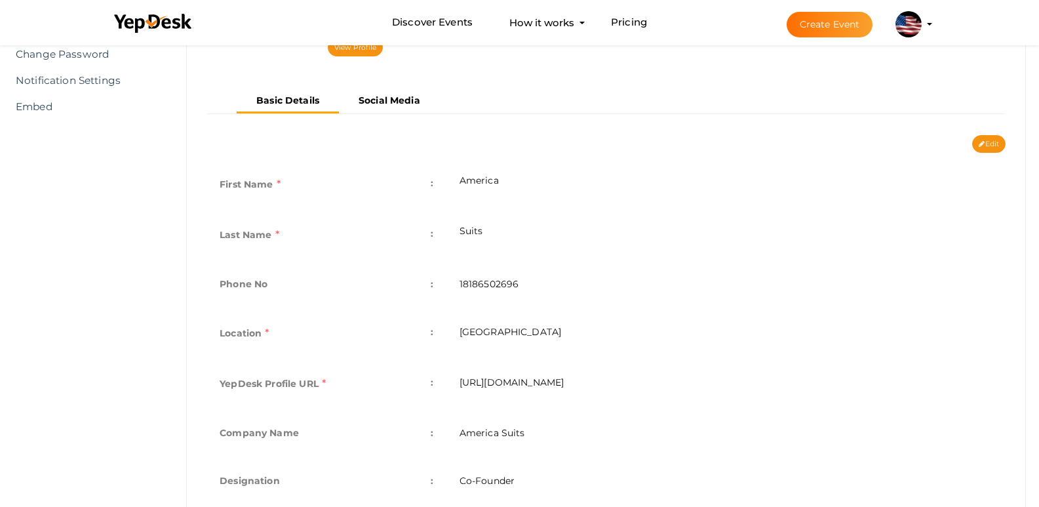
type input "americasuits"
type input "America Suits"
type input "Co-Founder"
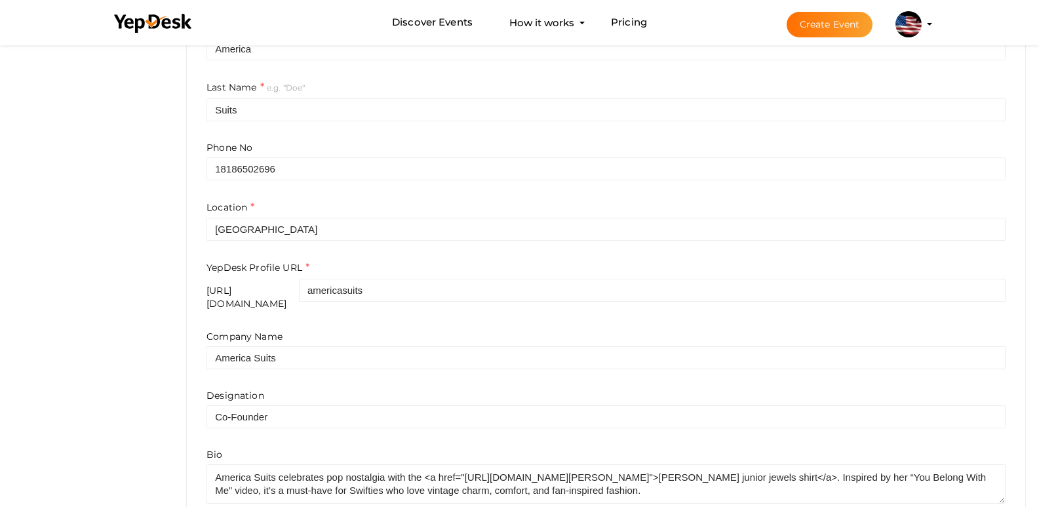
scroll to position [414, 0]
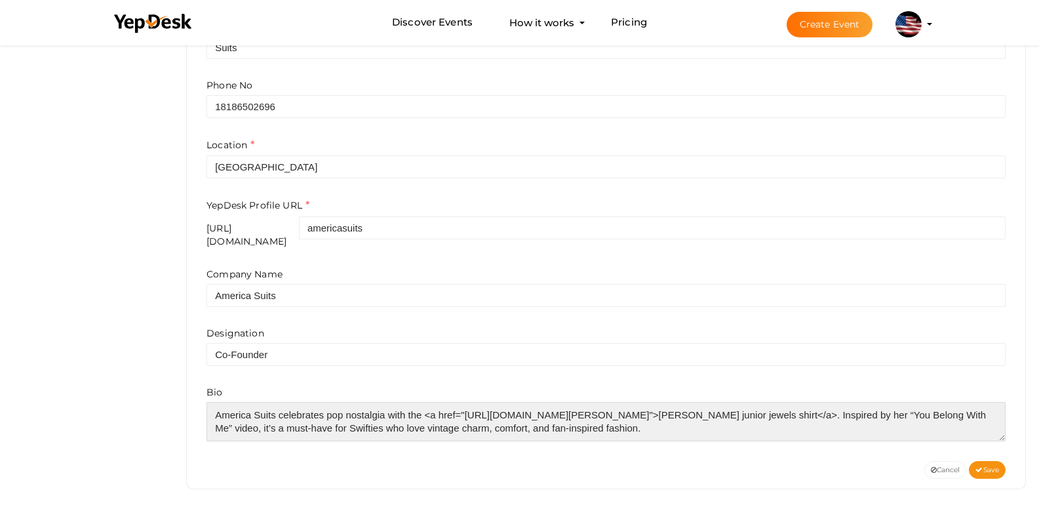
click at [720, 429] on textarea at bounding box center [606, 421] width 799 height 39
paste textarea "[URL][DOMAIN_NAME][PERSON_NAME]"
type textarea "America Suits celebrates pop nostalgia with the <a href="[URL][DOMAIN_NAME][PER…"
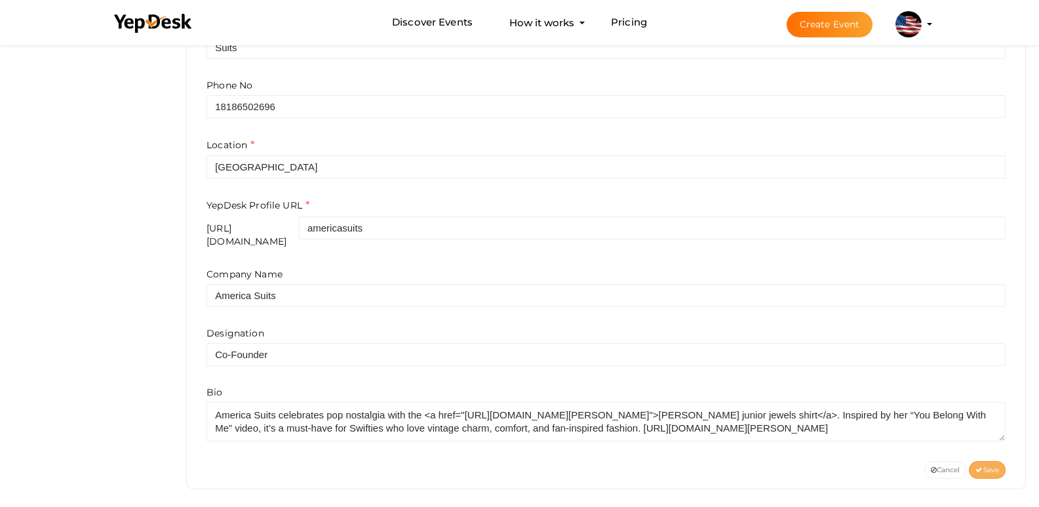
click at [990, 466] on span "Save" at bounding box center [988, 470] width 24 height 9
